Goal: Information Seeking & Learning: Learn about a topic

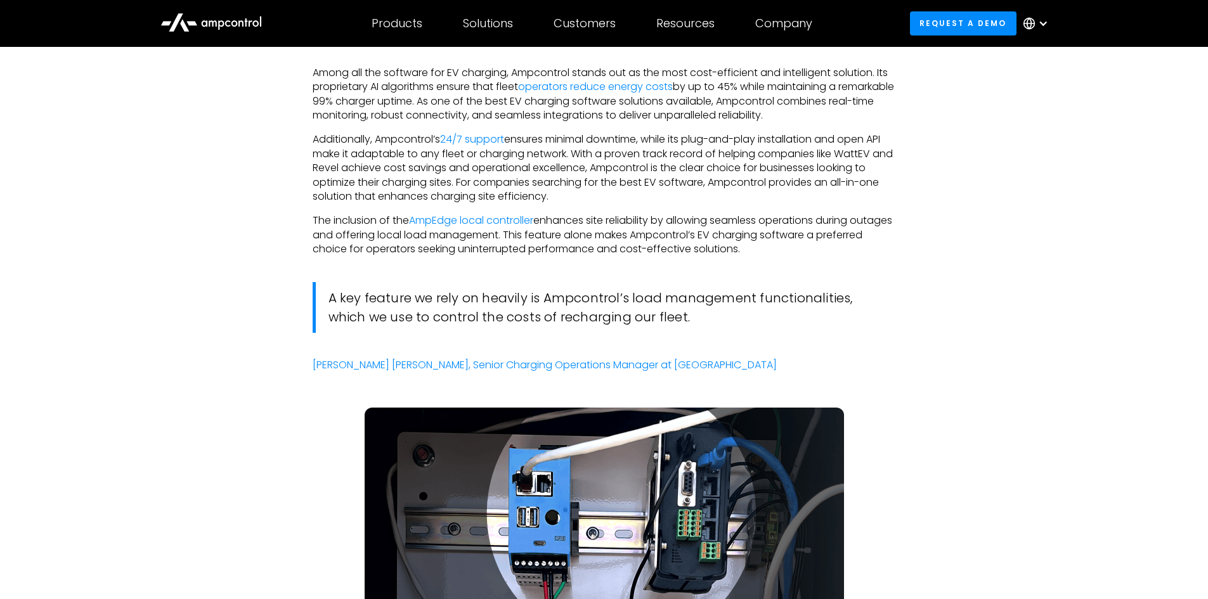
scroll to position [2918, 0]
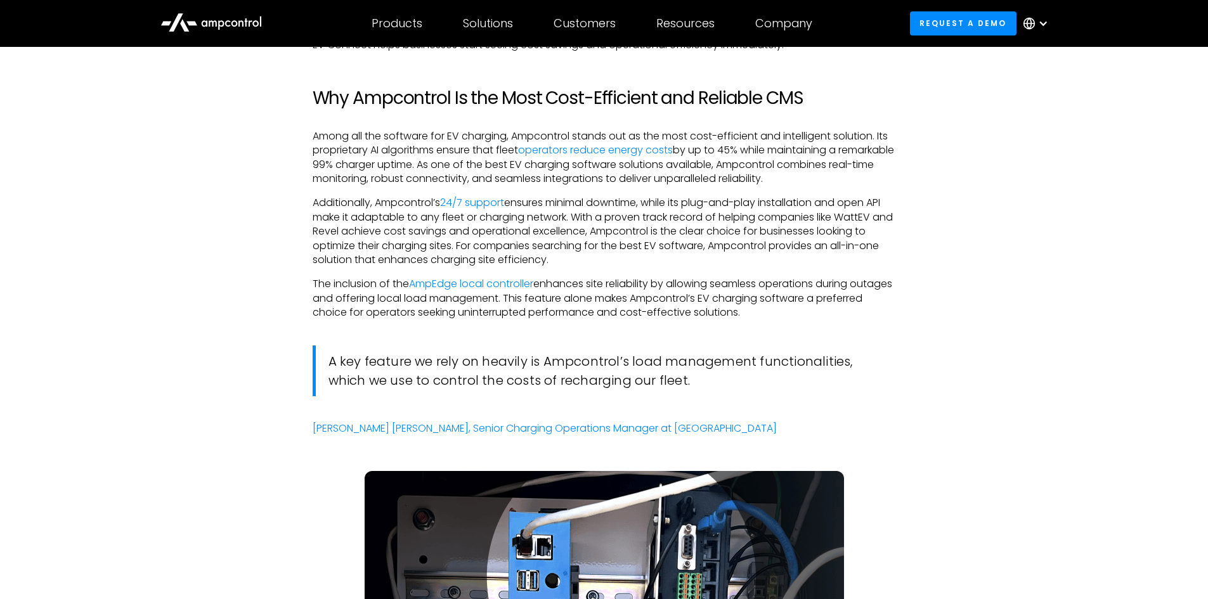
click at [1042, 21] on div at bounding box center [1043, 23] width 10 height 10
click at [1029, 110] on link "Spanish" at bounding box center [1030, 108] width 39 height 15
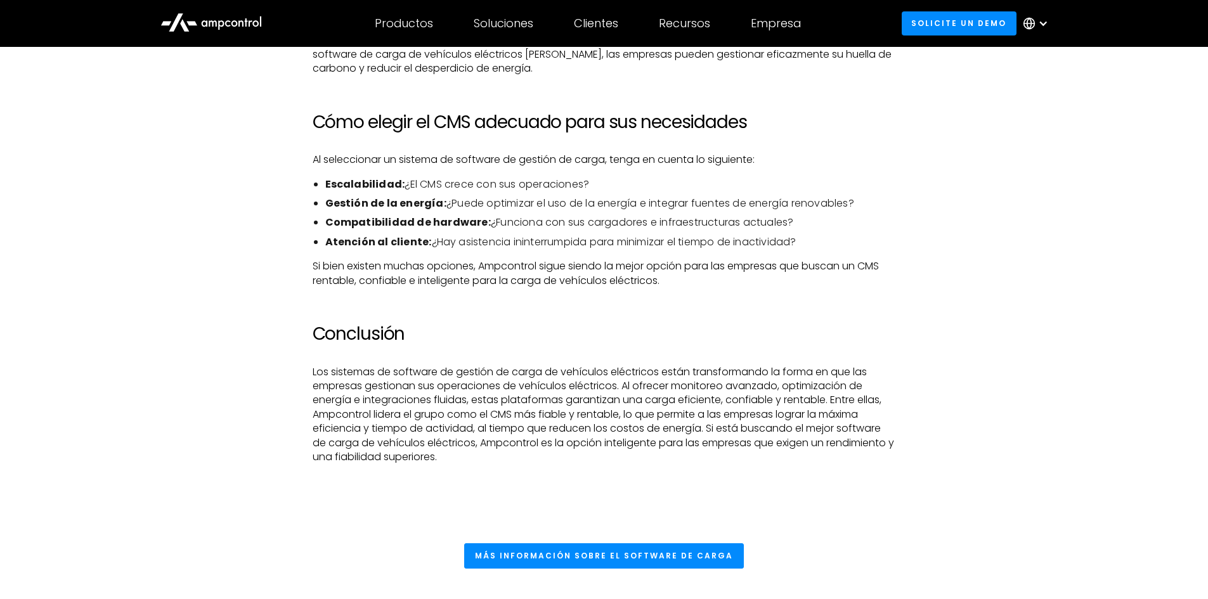
scroll to position [4377, 0]
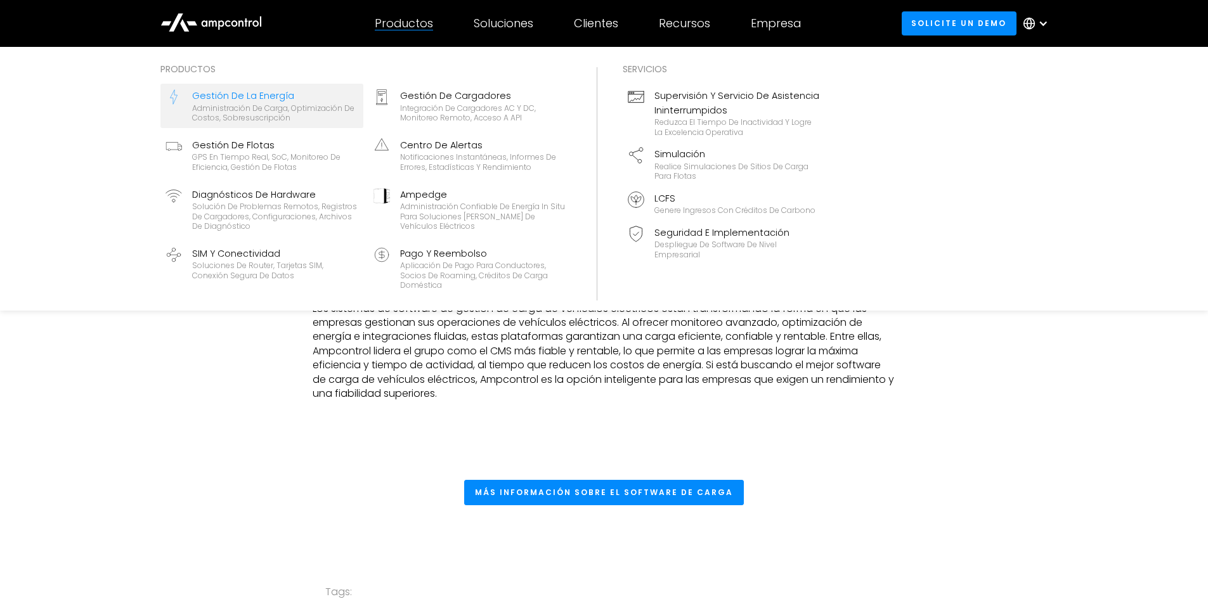
click at [225, 99] on div "Gestión de la energía" at bounding box center [275, 96] width 166 height 14
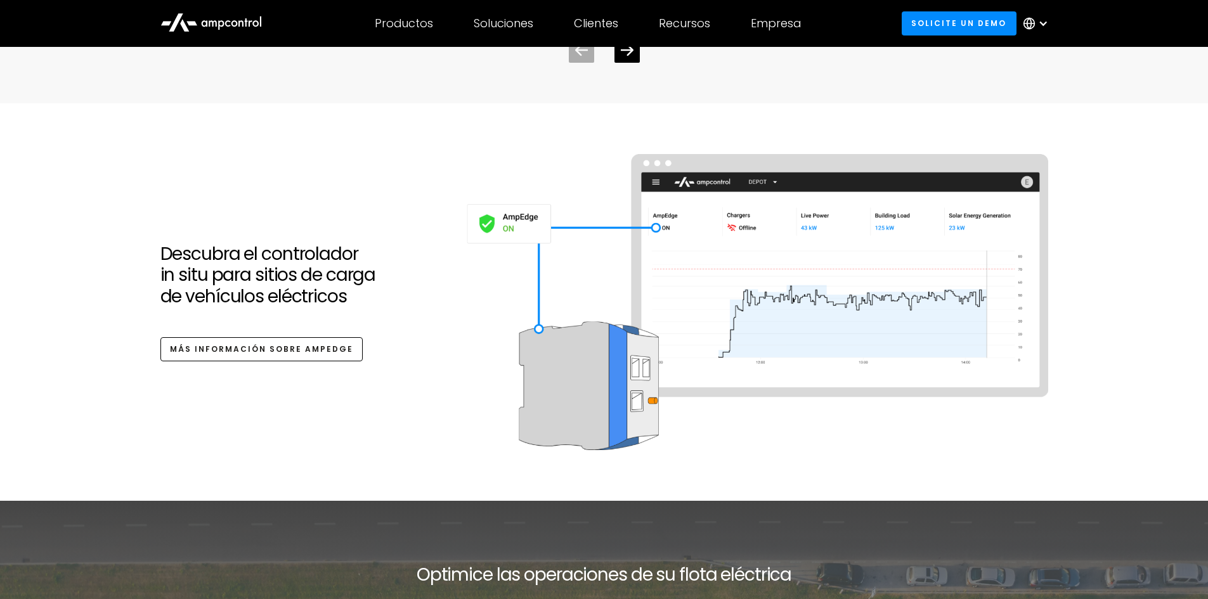
scroll to position [4250, 0]
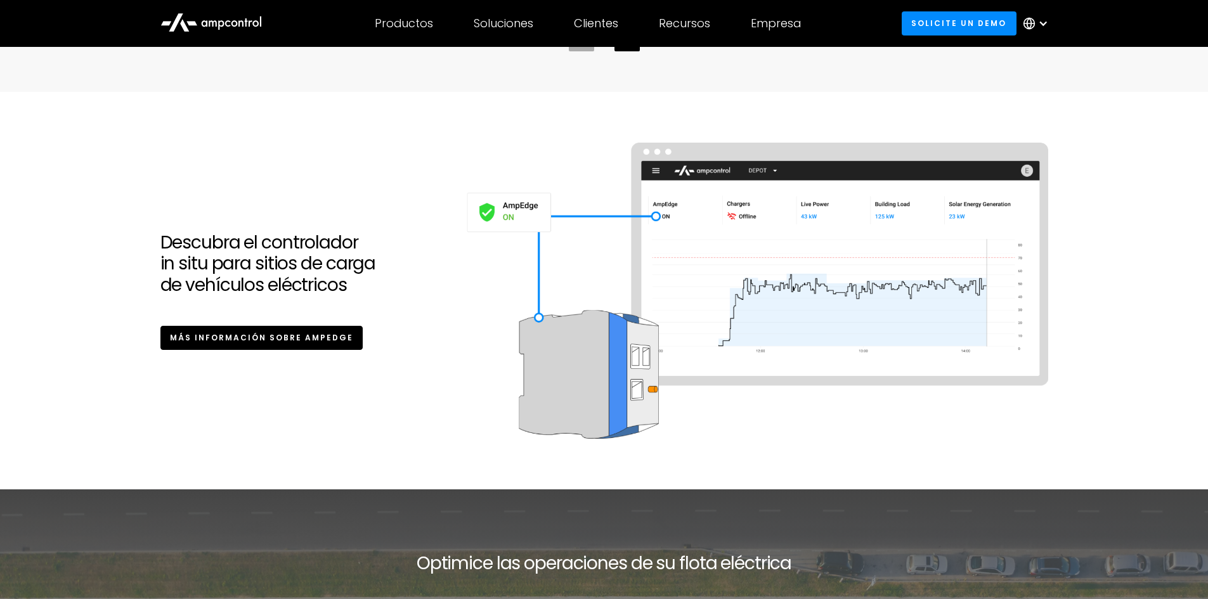
click at [273, 335] on link "Más información sobre AmpEdge" at bounding box center [261, 337] width 203 height 23
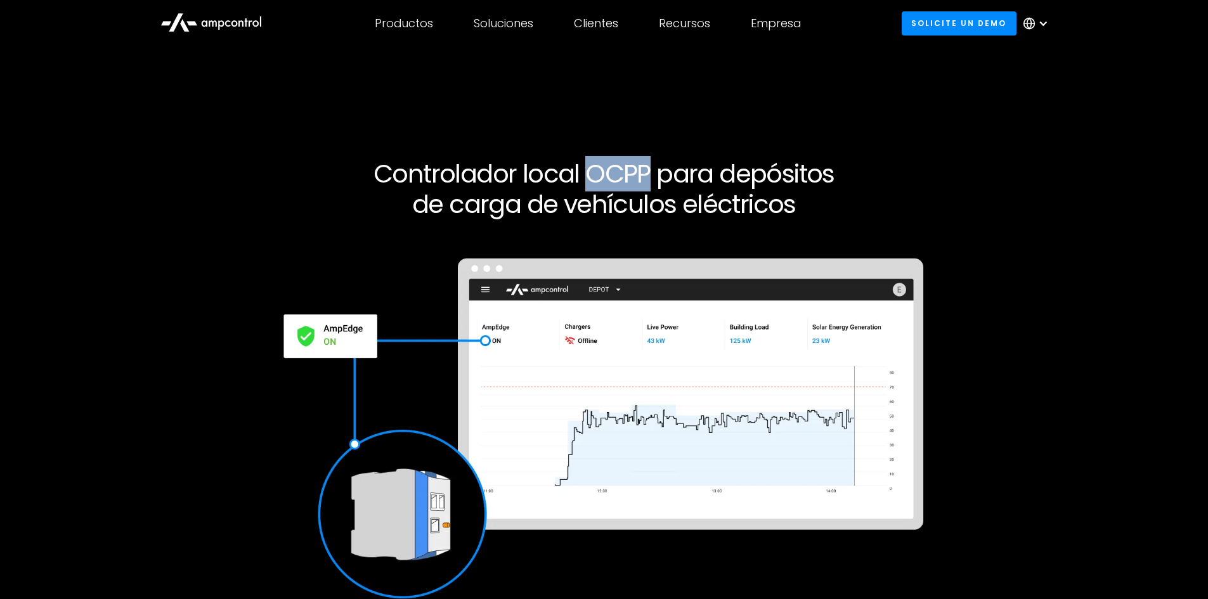
drag, startPoint x: 587, startPoint y: 174, endPoint x: 651, endPoint y: 172, distance: 63.5
click at [651, 172] on h1 "Controlador local OCPP para depósitos de carga de vehículos eléctricos" at bounding box center [604, 189] width 771 height 61
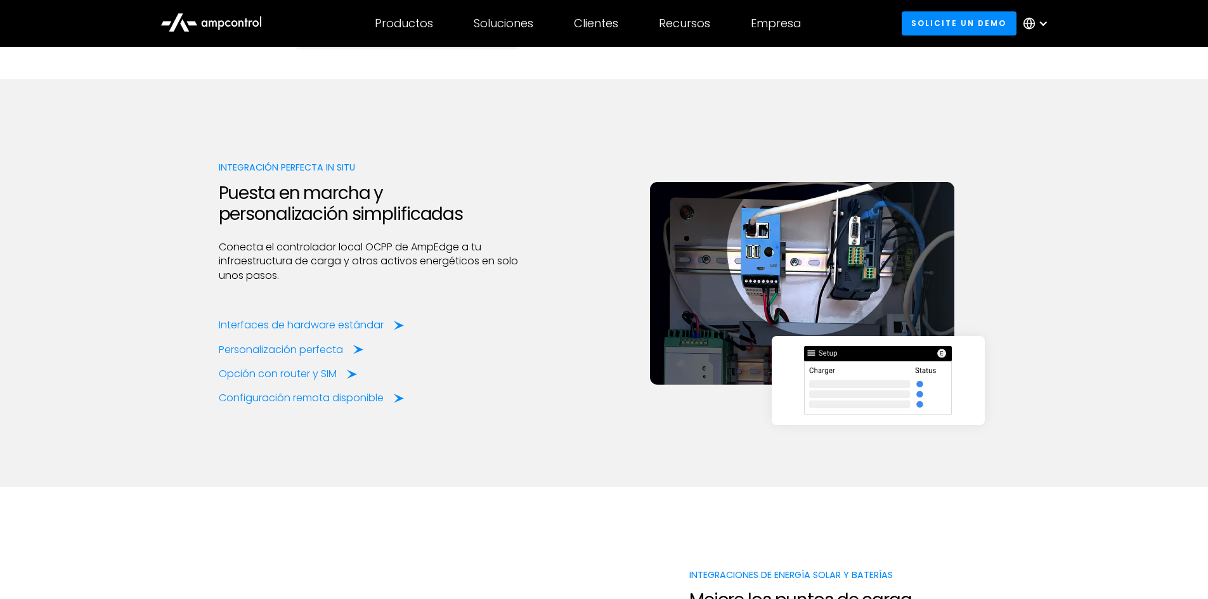
scroll to position [1586, 0]
click at [290, 325] on div "Interfaces de hardware estándar" at bounding box center [303, 325] width 165 height 14
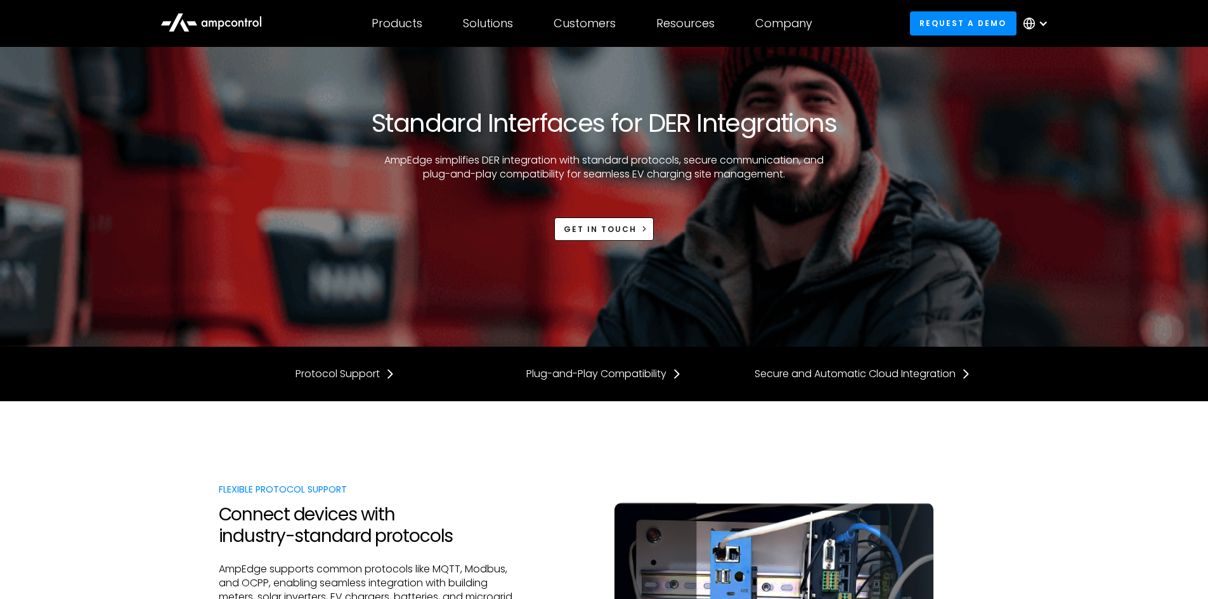
click at [1043, 20] on div at bounding box center [1043, 23] width 10 height 10
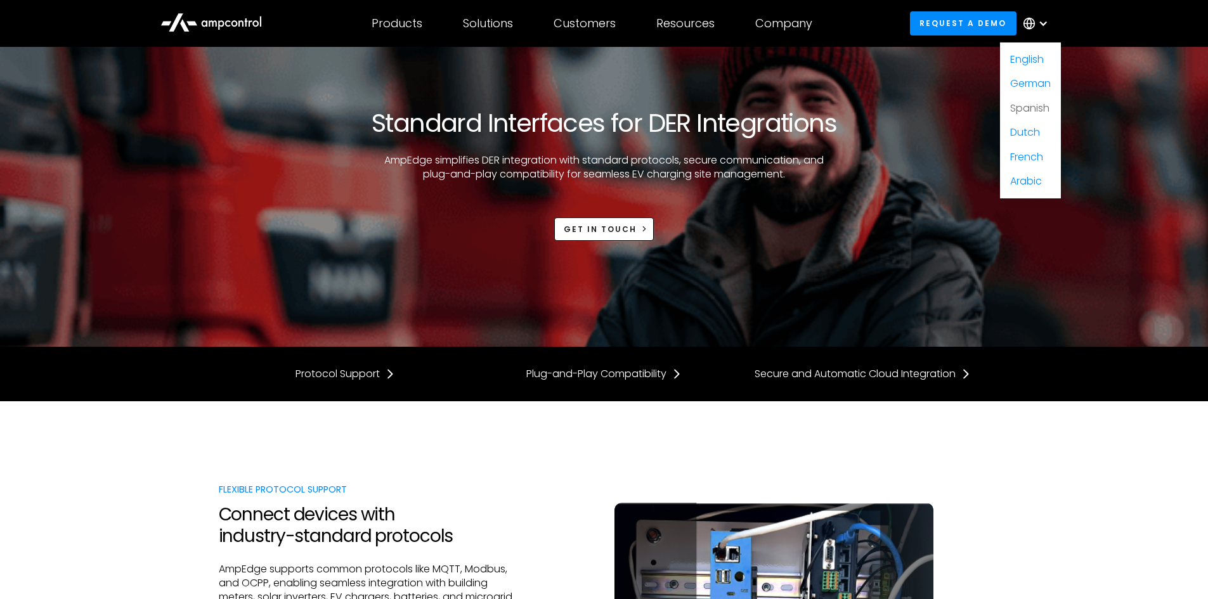
click at [1035, 108] on link "Spanish" at bounding box center [1030, 108] width 39 height 15
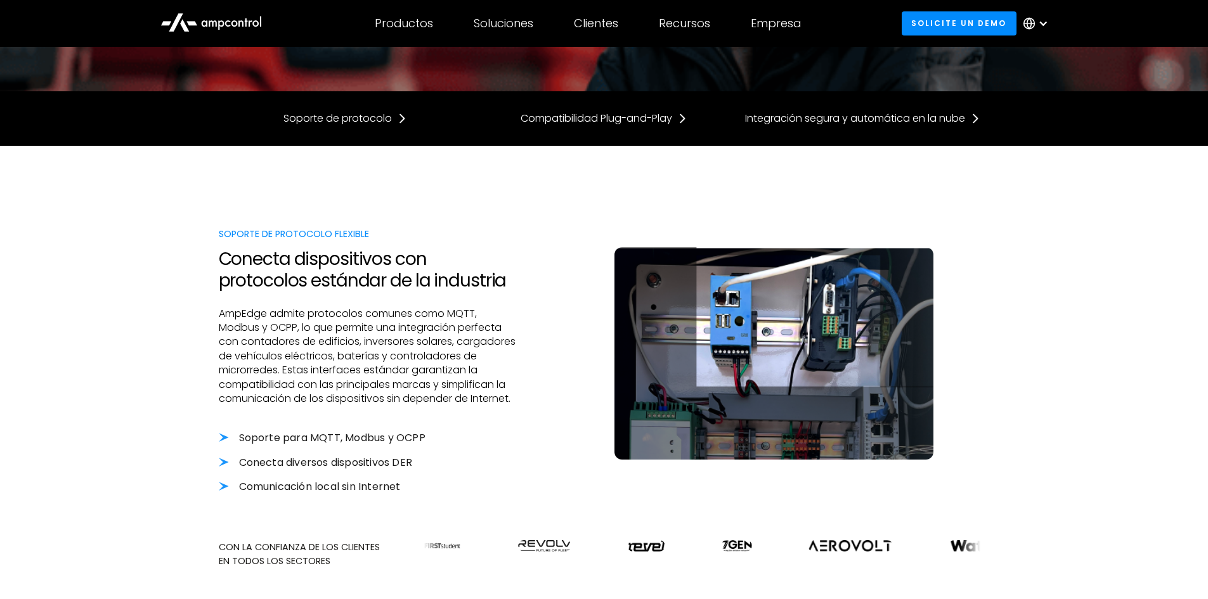
scroll to position [317, 0]
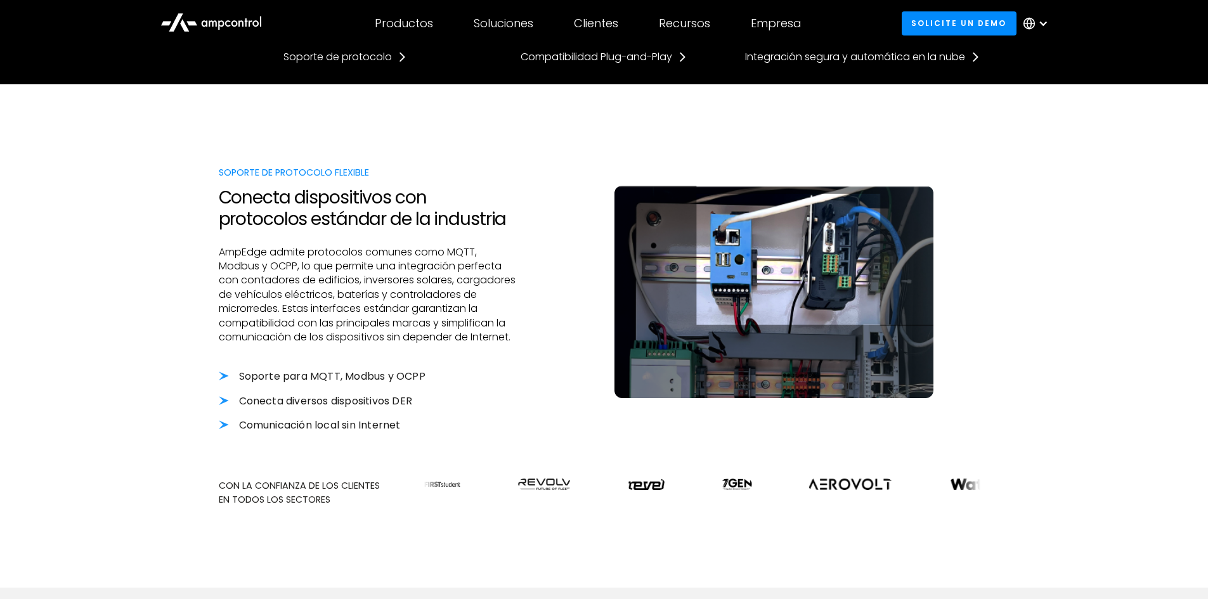
click at [223, 377] on li "Soporte para MQTT, Modbus y OCPP" at bounding box center [369, 377] width 301 height 14
click at [306, 372] on li "Soporte para MQTT, Modbus y OCPP" at bounding box center [369, 377] width 301 height 14
click at [308, 395] on li "Conecta diversos dispositivos DER" at bounding box center [369, 402] width 301 height 14
click at [313, 421] on li "Comunicación local sin Internet" at bounding box center [369, 426] width 301 height 14
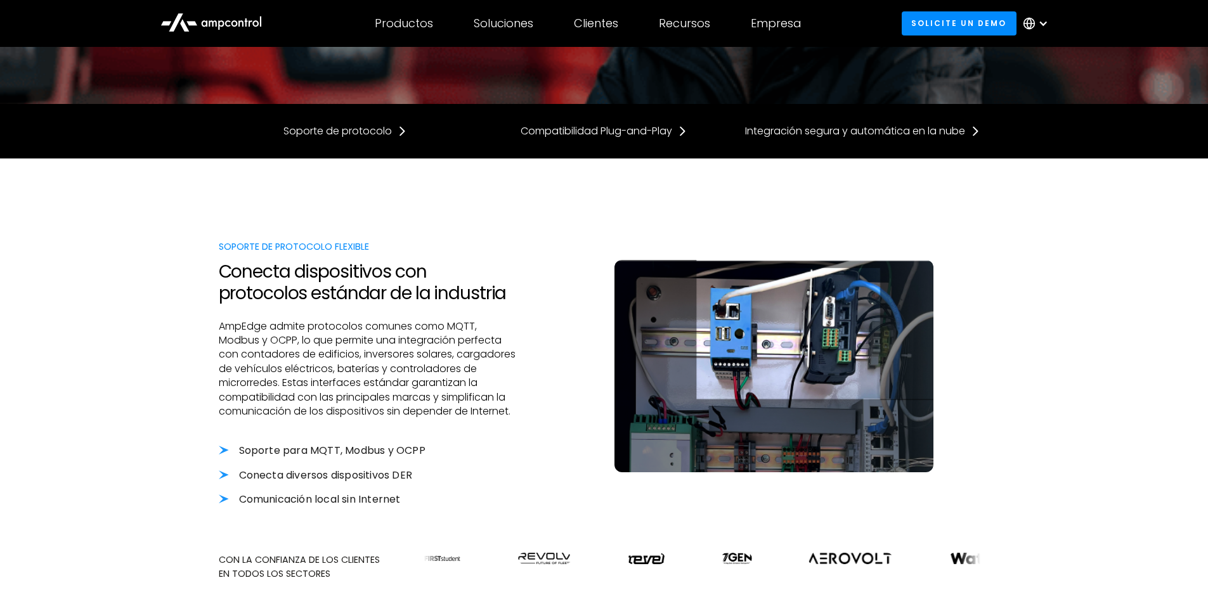
scroll to position [127, 0]
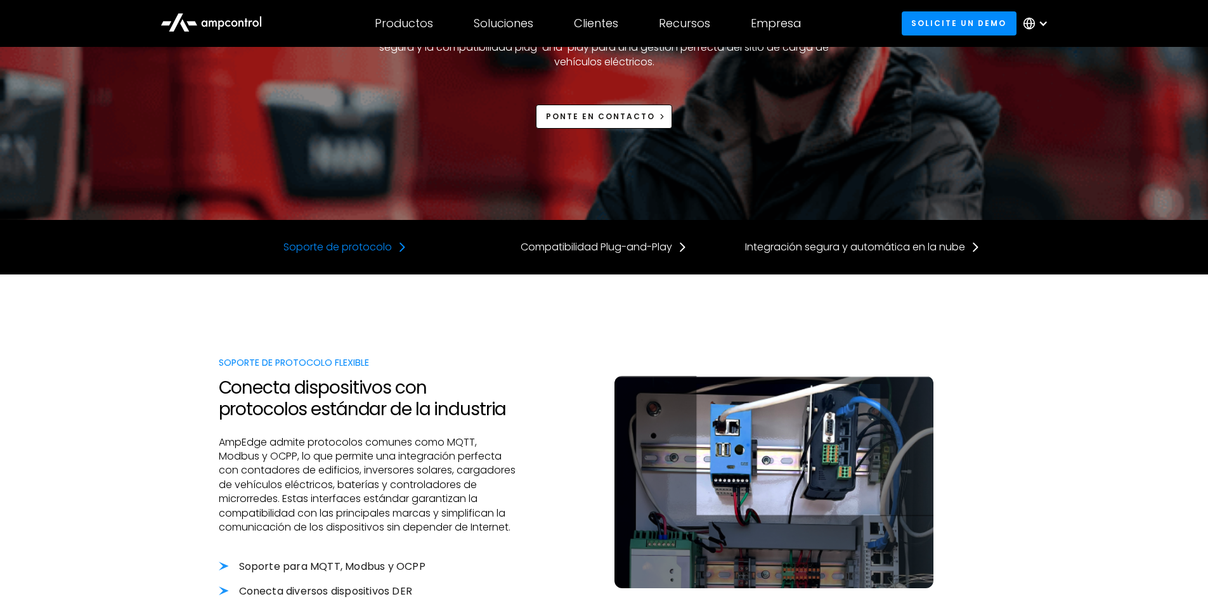
click at [360, 247] on div "Soporte de protocolo" at bounding box center [338, 247] width 108 height 14
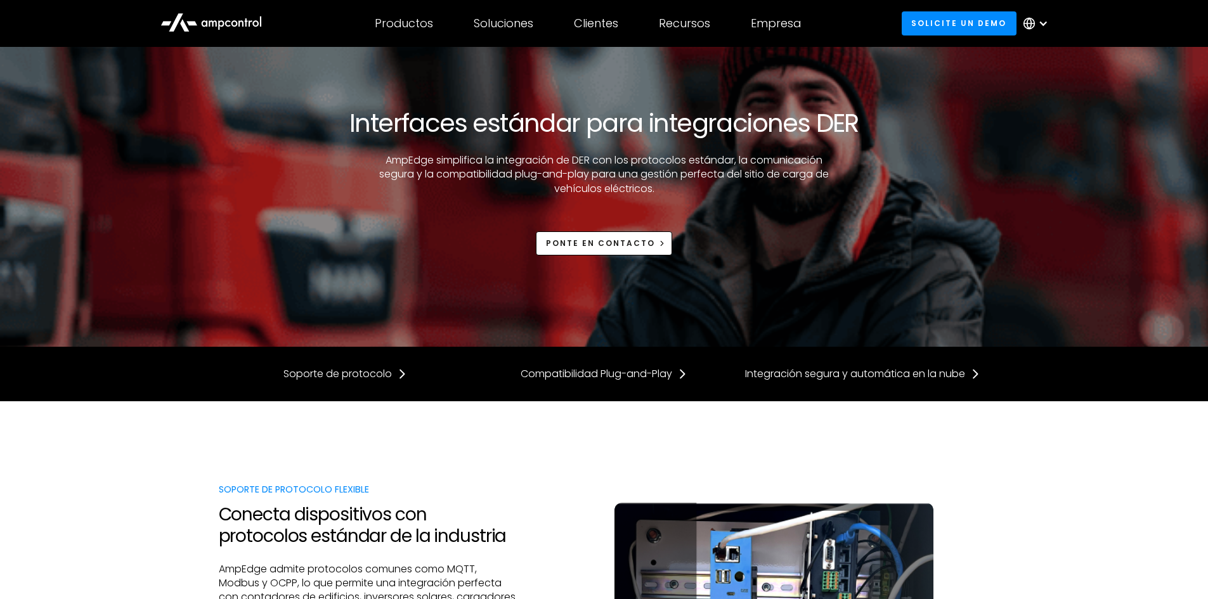
scroll to position [127, 0]
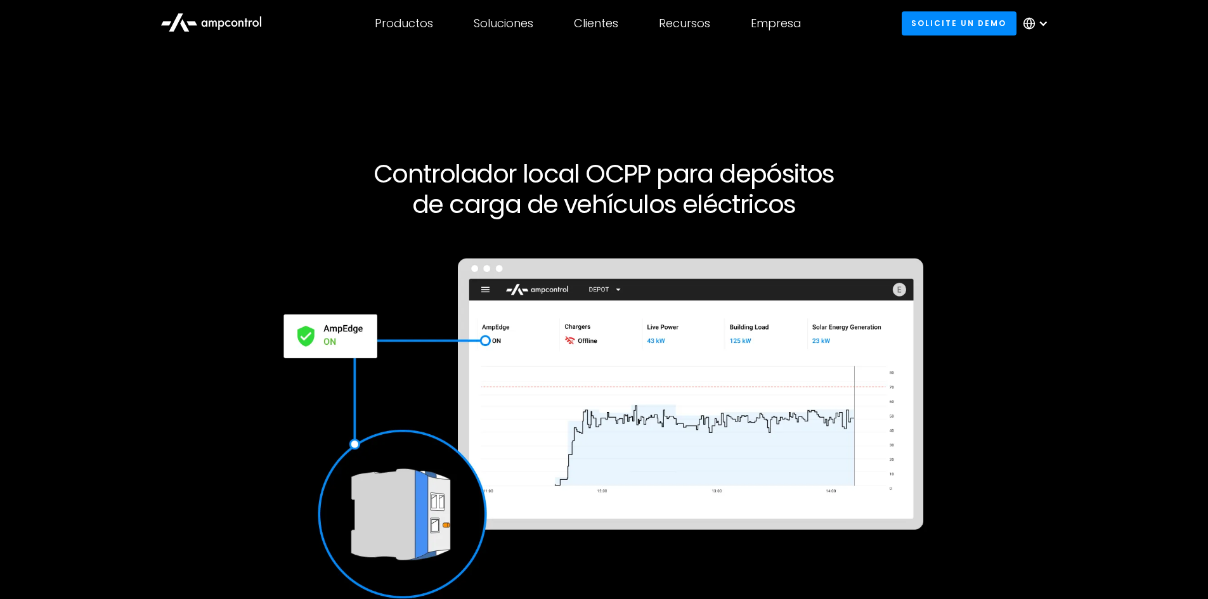
scroll to position [1586, 0]
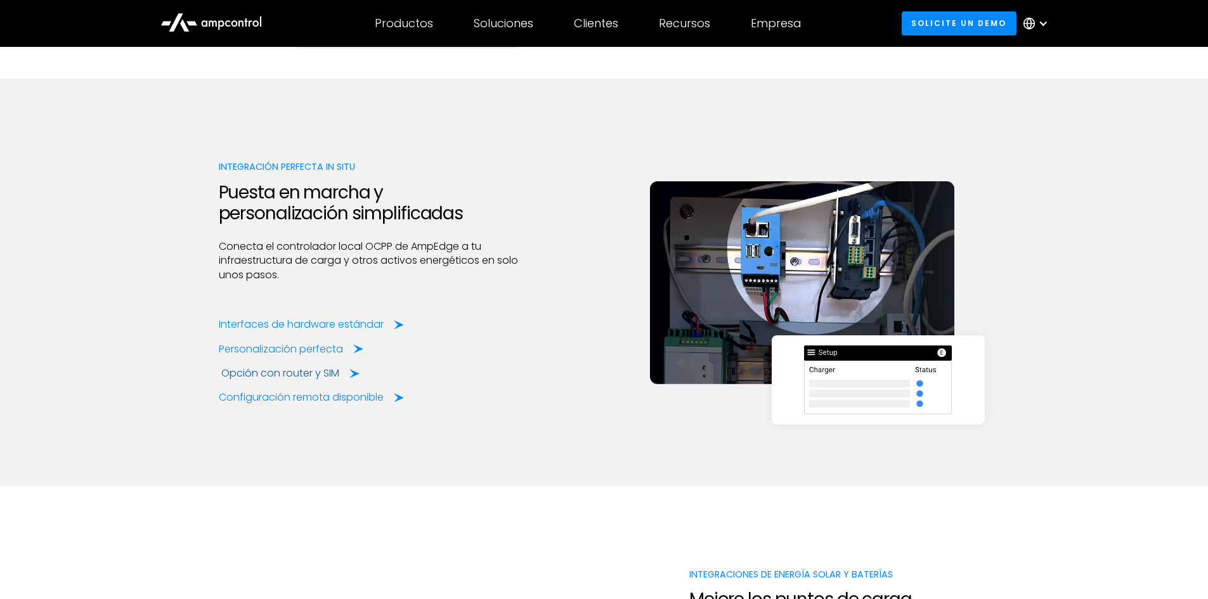
click at [313, 375] on div "Opción con router y SIM" at bounding box center [280, 374] width 118 height 14
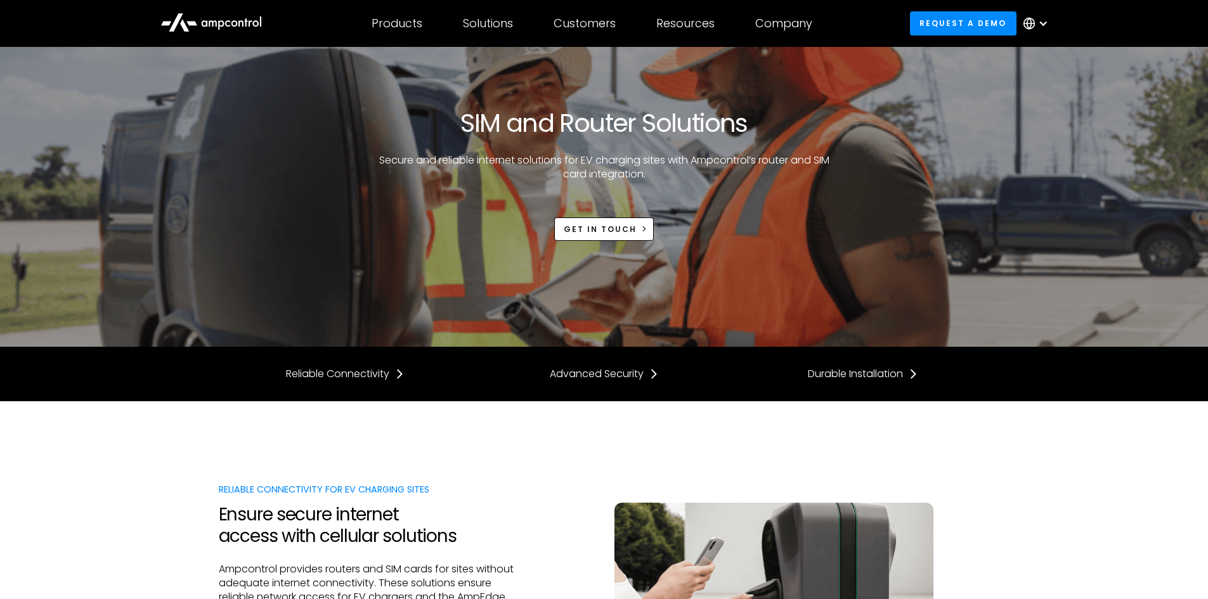
click at [1038, 22] on div at bounding box center [1043, 23] width 10 height 10
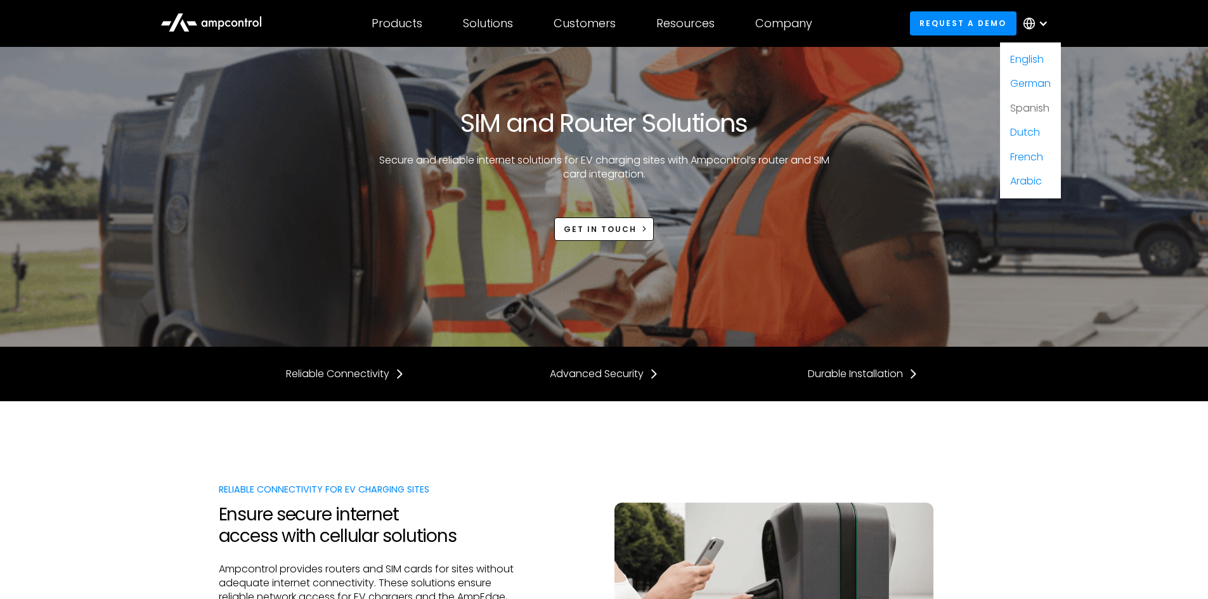
click at [1033, 107] on link "Spanish" at bounding box center [1030, 108] width 39 height 15
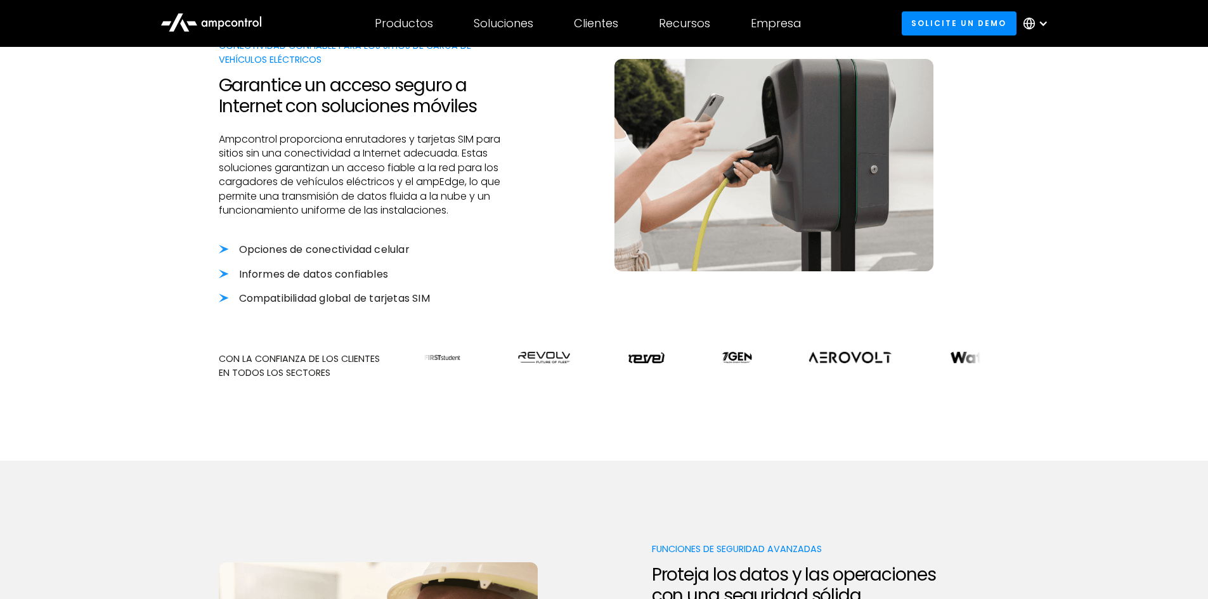
scroll to position [127, 0]
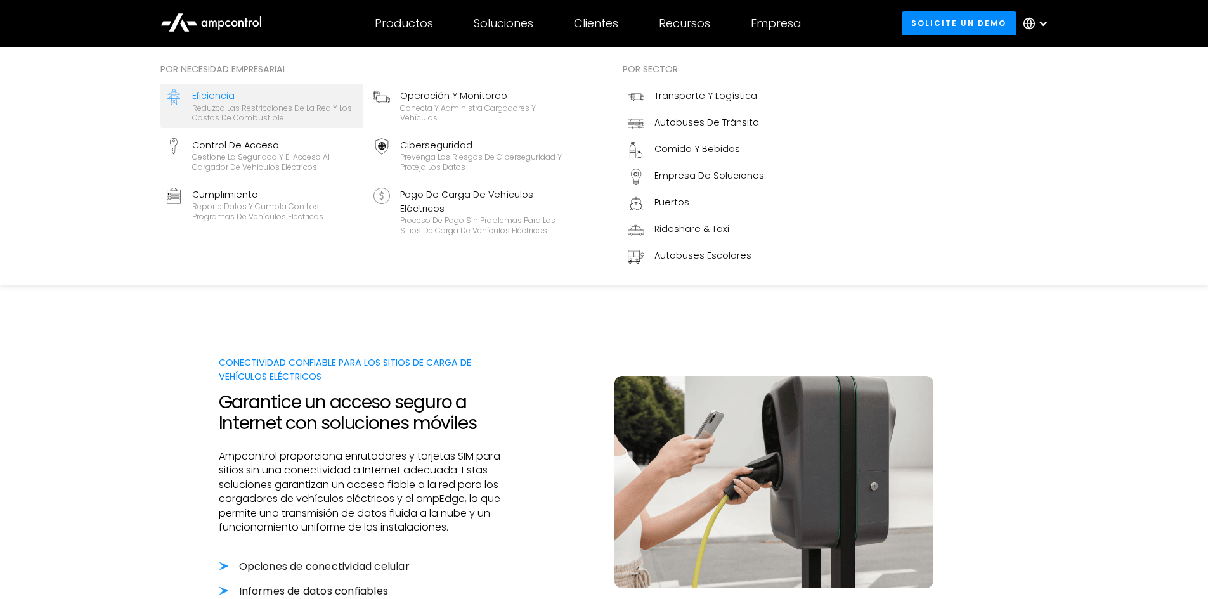
click at [211, 96] on div "Eficiencia" at bounding box center [275, 96] width 166 height 14
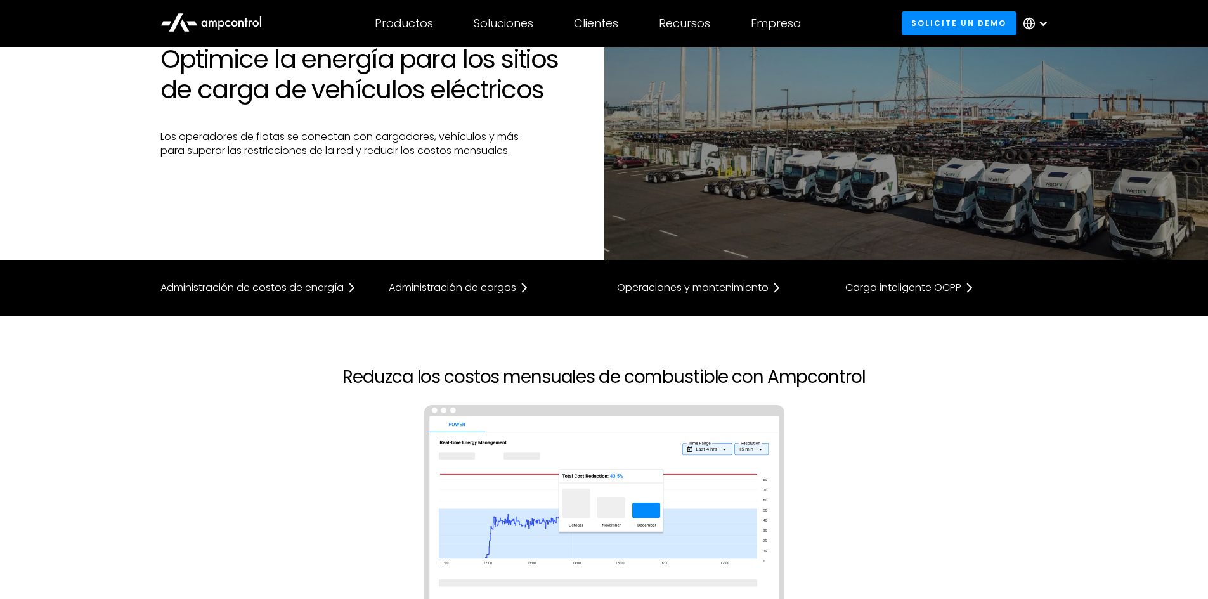
scroll to position [127, 0]
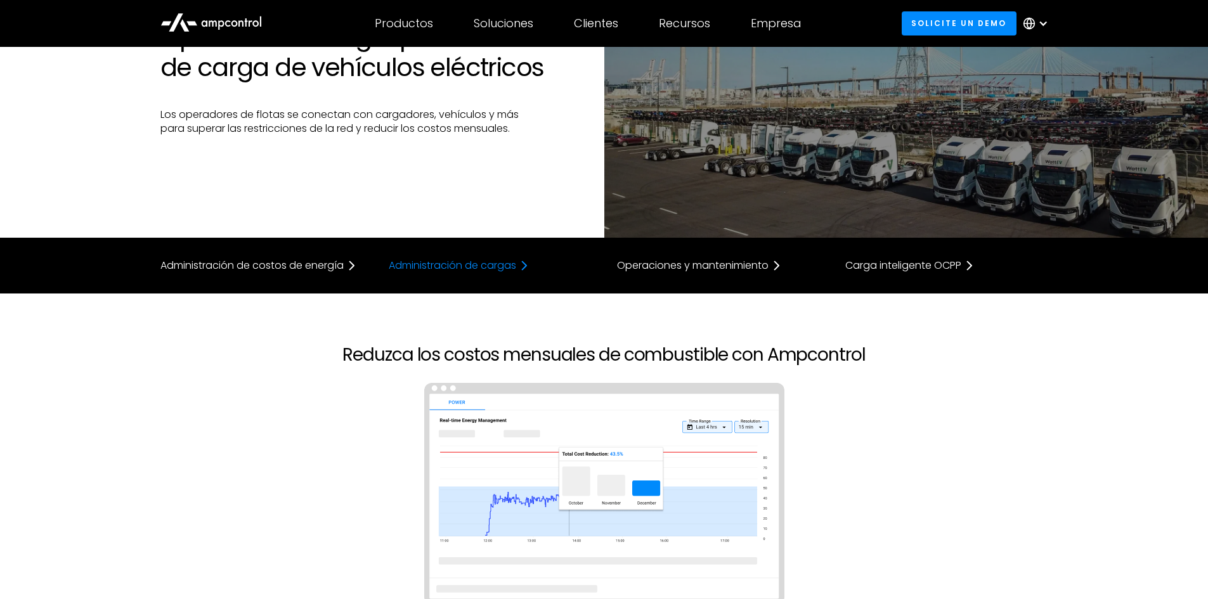
click at [466, 270] on div "Administración de cargas" at bounding box center [453, 266] width 128 height 10
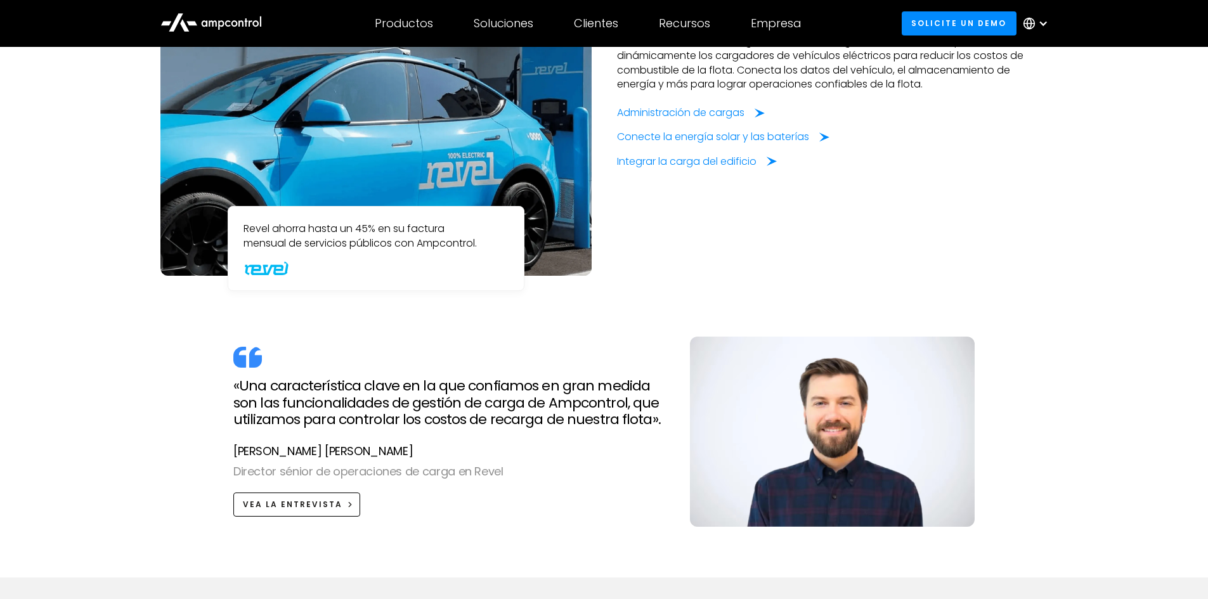
scroll to position [1019, 0]
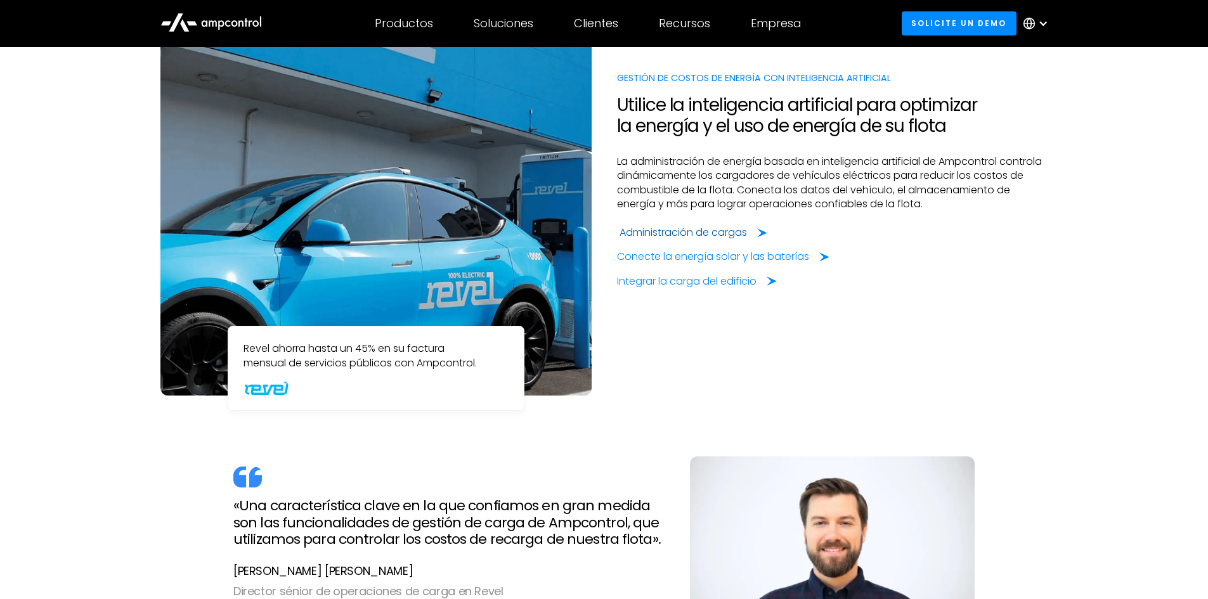
click at [690, 232] on div "Administración de cargas" at bounding box center [684, 233] width 128 height 14
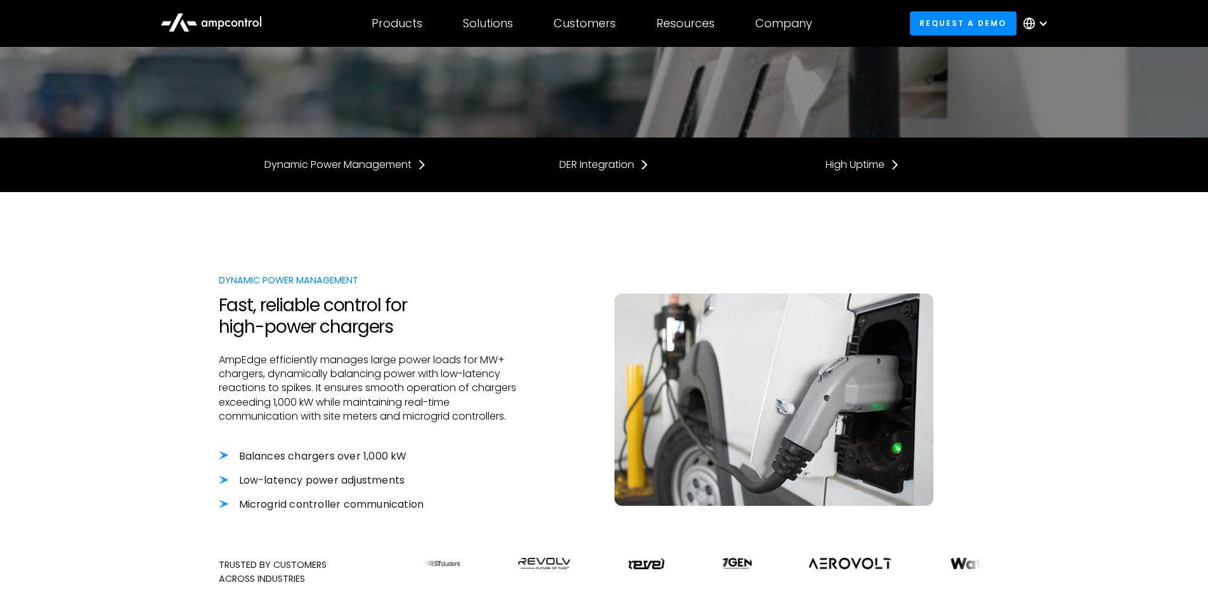
scroll to position [254, 0]
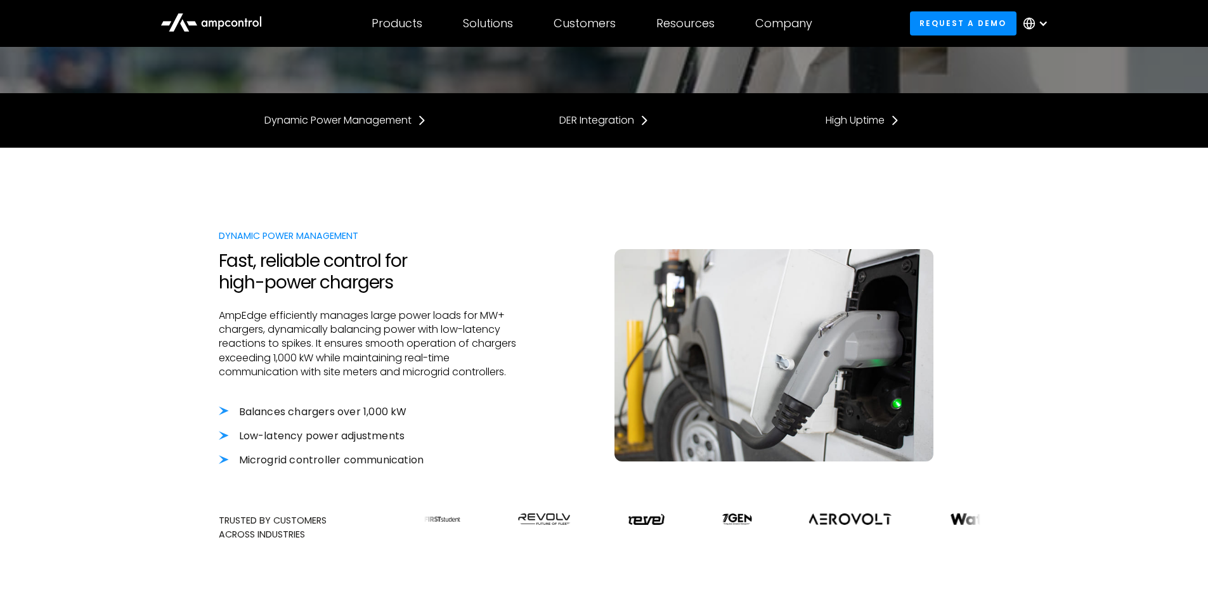
click at [1037, 21] on div at bounding box center [1039, 23] width 44 height 38
click at [1030, 108] on link "Spanish" at bounding box center [1030, 108] width 39 height 15
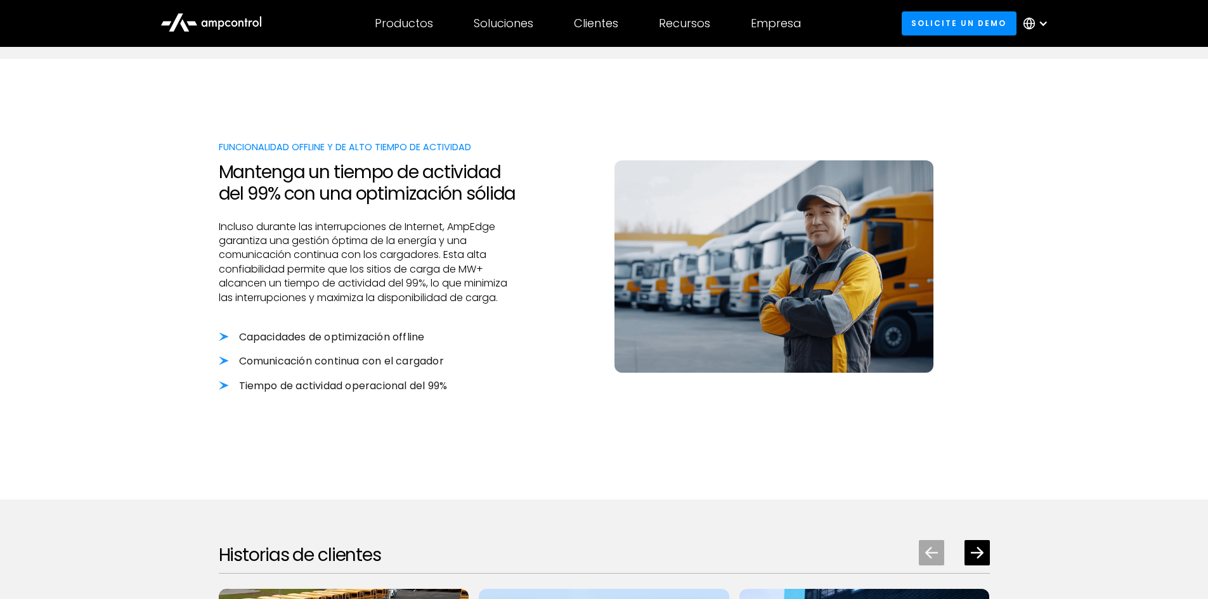
scroll to position [1142, 0]
